Goal: Information Seeking & Learning: Learn about a topic

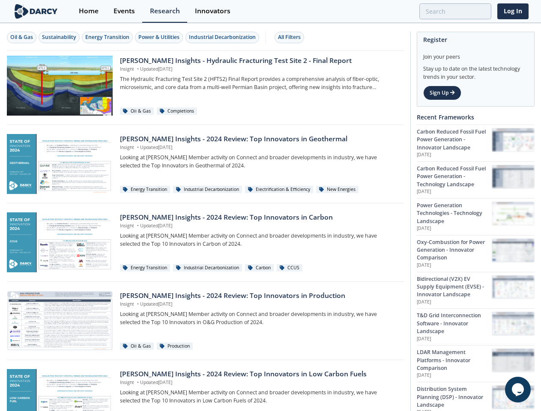
click at [22, 37] on div "Oil & Gas" at bounding box center [21, 37] width 23 height 8
click at [60, 37] on div "Sustainability" at bounding box center [59, 37] width 34 height 8
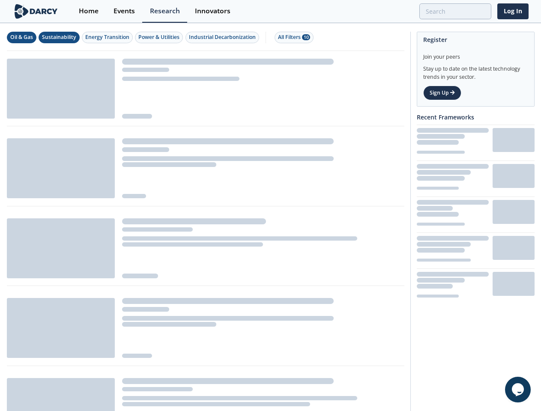
click at [108, 37] on div "Energy Transition" at bounding box center [107, 37] width 44 height 8
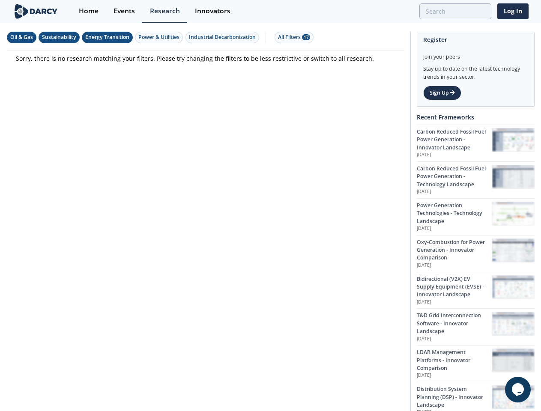
click at [160, 37] on div "Power & Utilities" at bounding box center [158, 37] width 41 height 8
click at [224, 37] on div "Industrial Decarbonization" at bounding box center [222, 37] width 67 height 8
